Goal: Task Accomplishment & Management: Complete application form

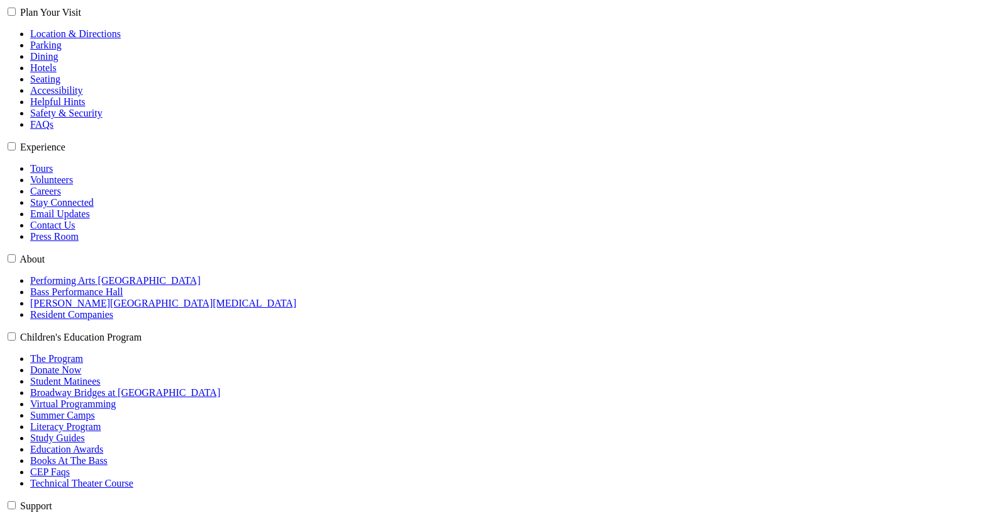
scroll to position [382, 0]
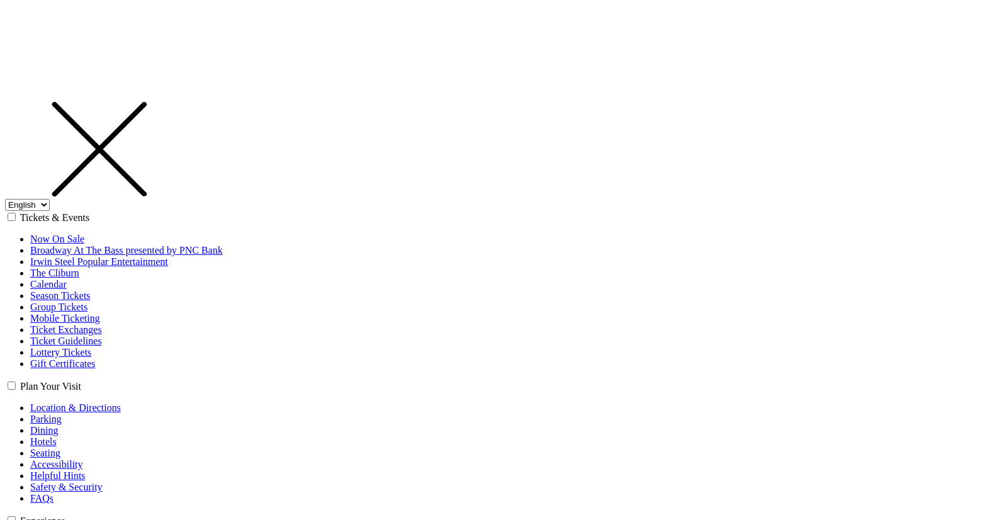
select select "1"
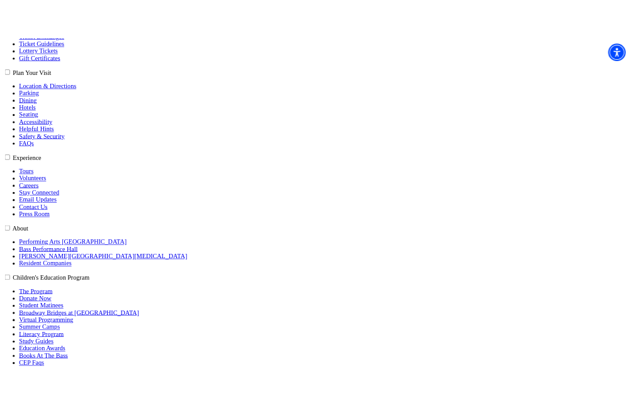
scroll to position [315, 0]
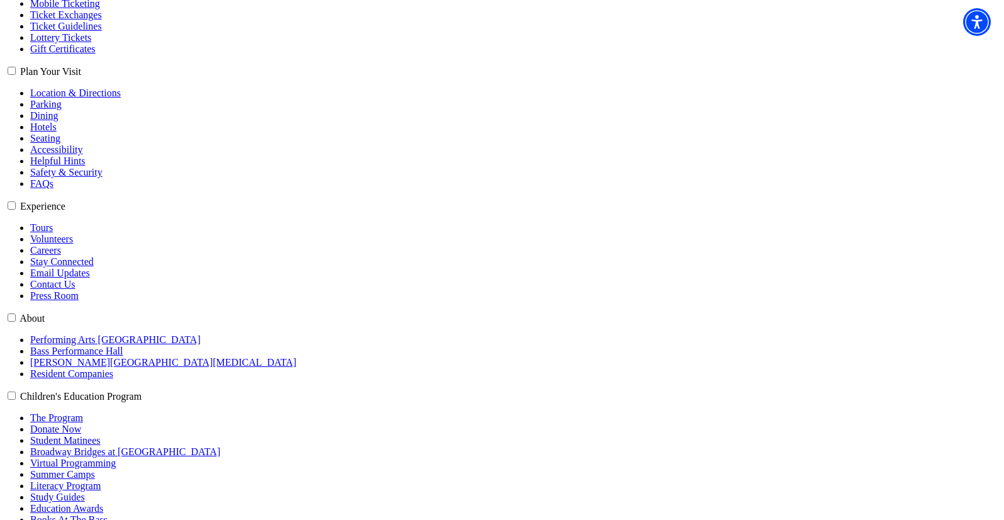
type input "[EMAIL_ADDRESS][DOMAIN_NAME]"
select select "32"
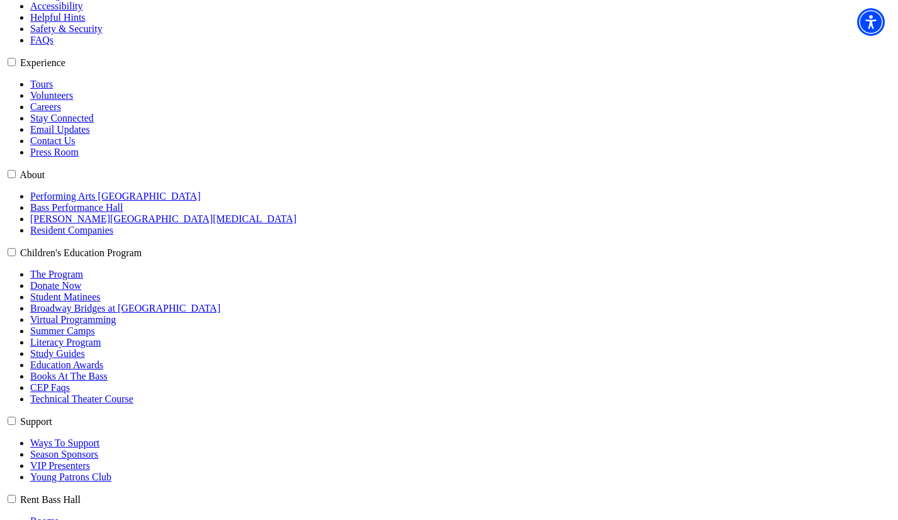
scroll to position [318, 0]
